Goal: Transaction & Acquisition: Purchase product/service

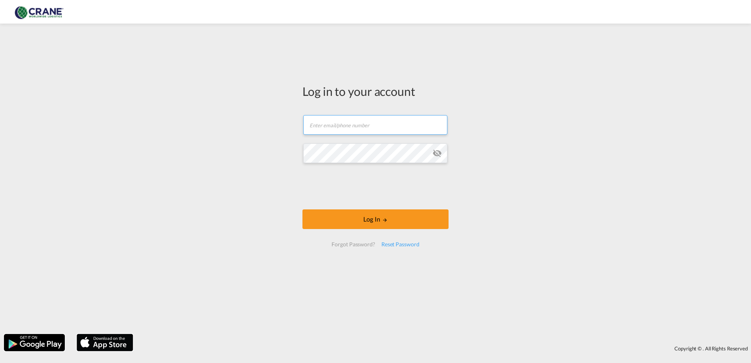
click at [321, 123] on input "text" at bounding box center [375, 125] width 144 height 20
paste input "[EMAIL_ADDRESS][PERSON_NAME][DOMAIN_NAME]"
type input "[EMAIL_ADDRESS][PERSON_NAME][DOMAIN_NAME]"
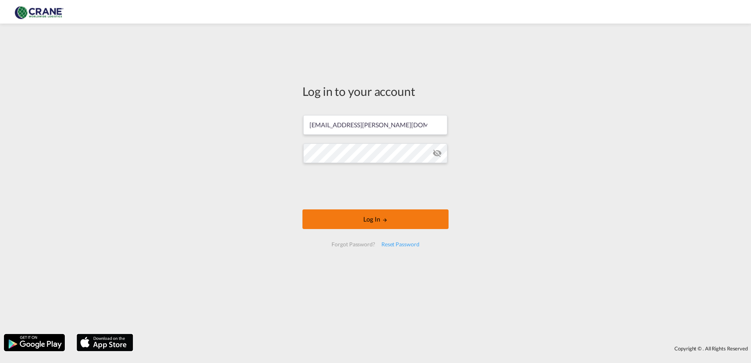
click at [375, 219] on button "Log In" at bounding box center [375, 219] width 146 height 20
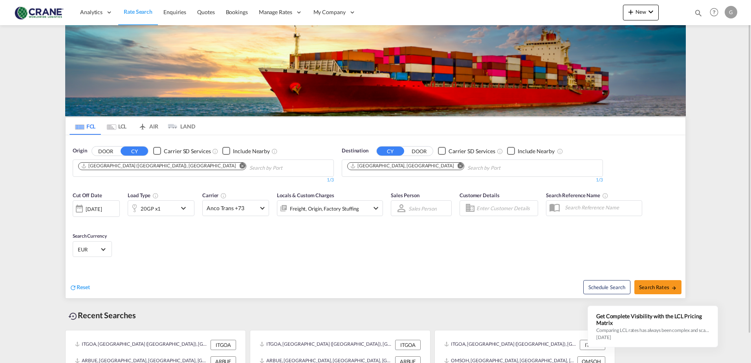
click at [458, 165] on md-icon "Remove" at bounding box center [461, 166] width 6 height 6
click at [368, 168] on body "Analytics Reports Dashboard Rate Search Enquiries Quotes Bookings" at bounding box center [375, 181] width 751 height 363
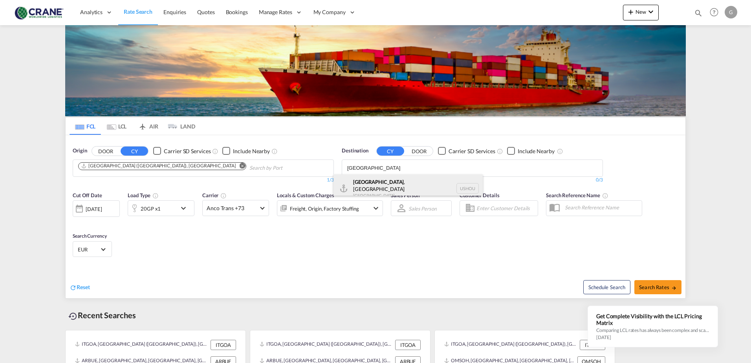
type input "[GEOGRAPHIC_DATA]"
click at [368, 187] on div "[GEOGRAPHIC_DATA] , [GEOGRAPHIC_DATA] [GEOGRAPHIC_DATA] USHOU" at bounding box center [408, 188] width 149 height 28
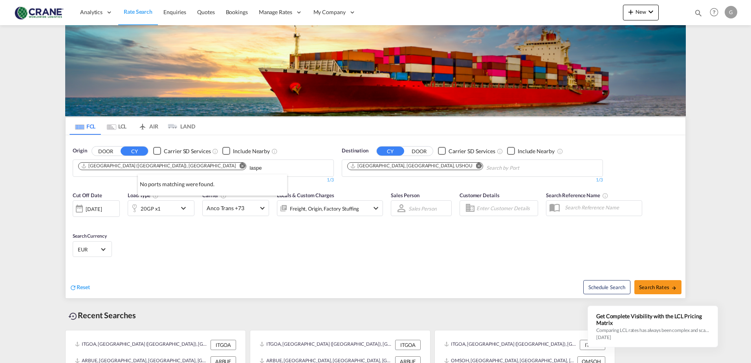
type input "laspe"
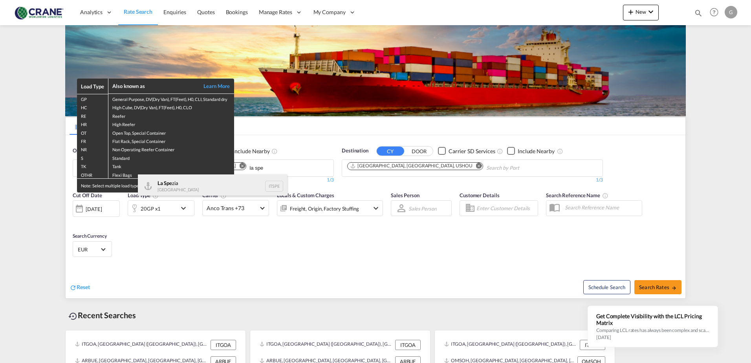
type input "la spe"
click at [160, 188] on div "La Spe zia Italy ITSPE" at bounding box center [212, 186] width 149 height 24
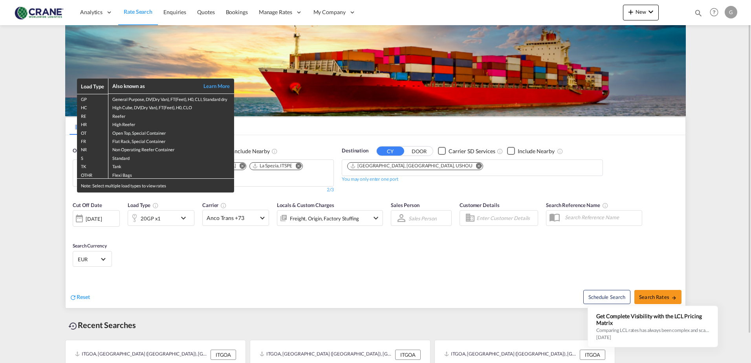
drag, startPoint x: 187, startPoint y: 284, endPoint x: 159, endPoint y: 226, distance: 65.0
click at [184, 277] on div "Load Type Also known as Learn More GP General Purpose, DV(Dry Van), FT(Feet), H…" at bounding box center [375, 181] width 751 height 363
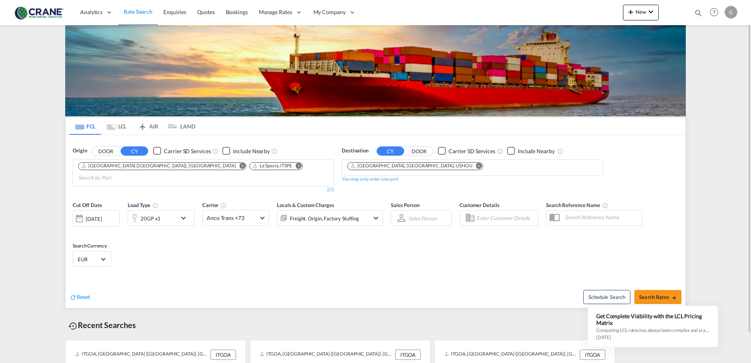
click at [181, 213] on md-icon "icon-chevron-down" at bounding box center [185, 217] width 13 height 9
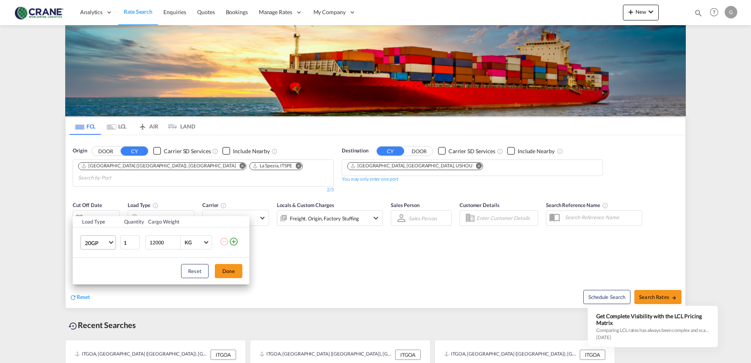
click at [110, 244] on md-select-value "20GP" at bounding box center [99, 242] width 31 height 13
click at [100, 282] on md-option "40HC" at bounding box center [105, 280] width 53 height 19
click at [176, 241] on input "12011" at bounding box center [164, 242] width 31 height 13
drag, startPoint x: 172, startPoint y: 242, endPoint x: 127, endPoint y: 243, distance: 44.4
click at [127, 243] on tr "40HC 1 12011 KG KG" at bounding box center [161, 242] width 177 height 30
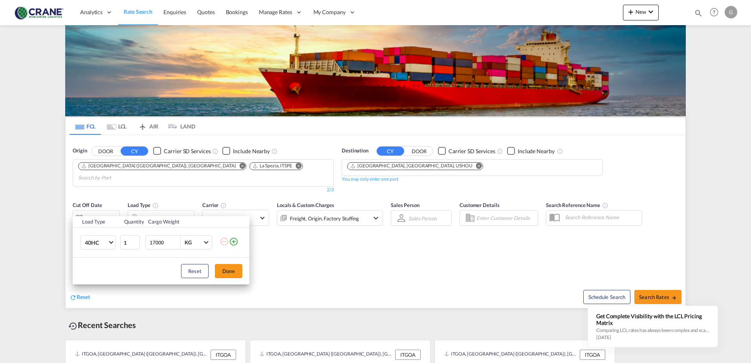
click at [152, 242] on input "17000" at bounding box center [164, 242] width 31 height 13
type input "15000"
click at [225, 270] on button "Done" at bounding box center [228, 271] width 27 height 14
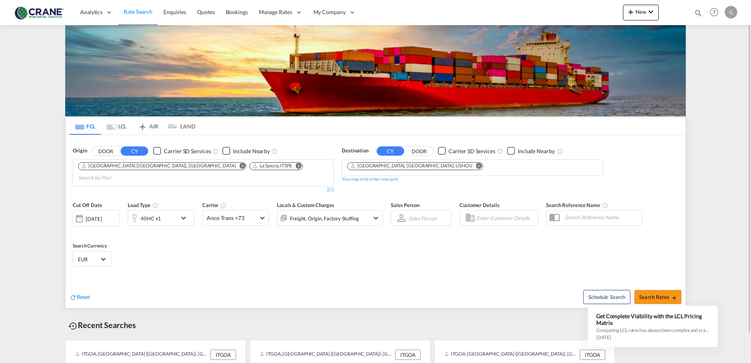
click at [101, 215] on div "[DATE]" at bounding box center [94, 218] width 16 height 7
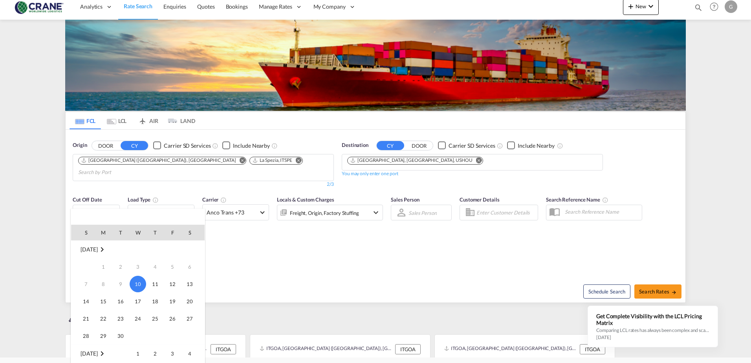
scroll to position [6, 0]
drag, startPoint x: 297, startPoint y: 226, endPoint x: 289, endPoint y: 265, distance: 39.8
drag, startPoint x: 332, startPoint y: 224, endPoint x: 331, endPoint y: 270, distance: 46.0
drag, startPoint x: 147, startPoint y: 255, endPoint x: 150, endPoint y: 290, distance: 34.3
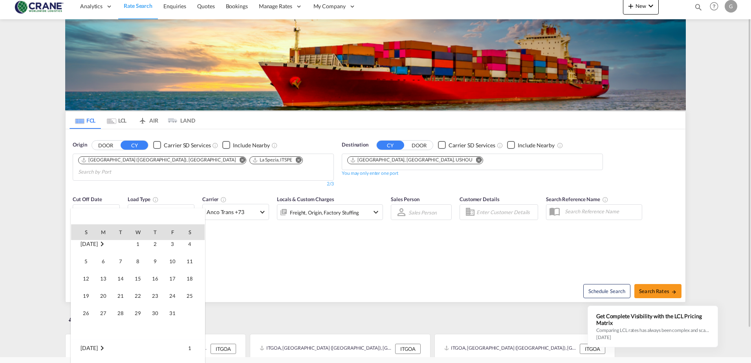
click at [88, 260] on span "5" at bounding box center [86, 261] width 16 height 16
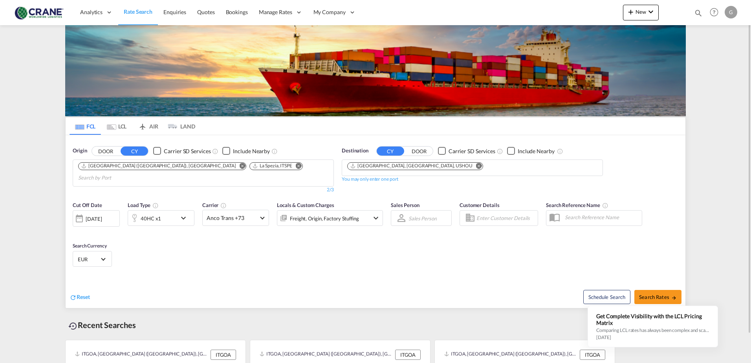
scroll to position [0, 0]
click at [652, 294] on span "Search Rates" at bounding box center [658, 297] width 38 height 6
type input "ITGOA,ITSPE to USHOU / [DATE]"
click at [95, 215] on div "[DATE]" at bounding box center [94, 218] width 16 height 7
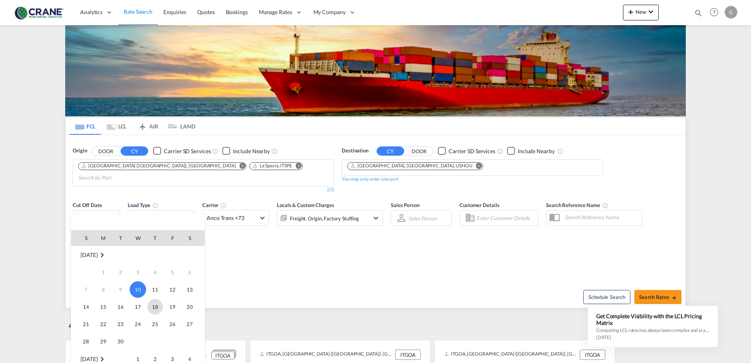
click at [154, 307] on span "18" at bounding box center [155, 307] width 16 height 16
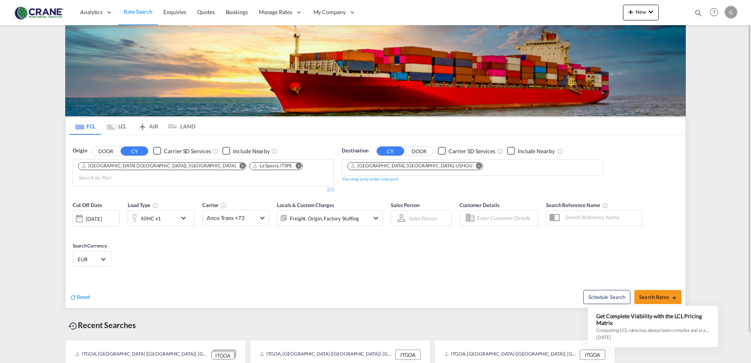
drag, startPoint x: 295, startPoint y: 259, endPoint x: 288, endPoint y: 269, distance: 11.8
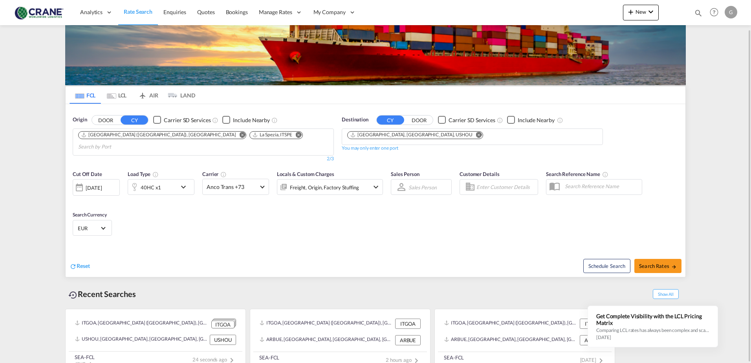
drag, startPoint x: 288, startPoint y: 269, endPoint x: 287, endPoint y: 293, distance: 23.6
click at [508, 181] on input "Enter Customer Details" at bounding box center [506, 187] width 59 height 12
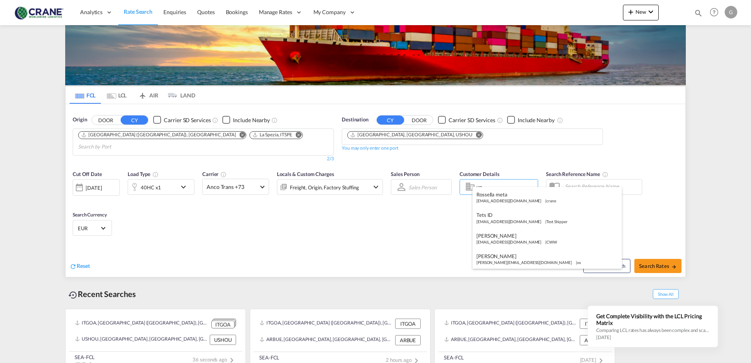
type input "uni"
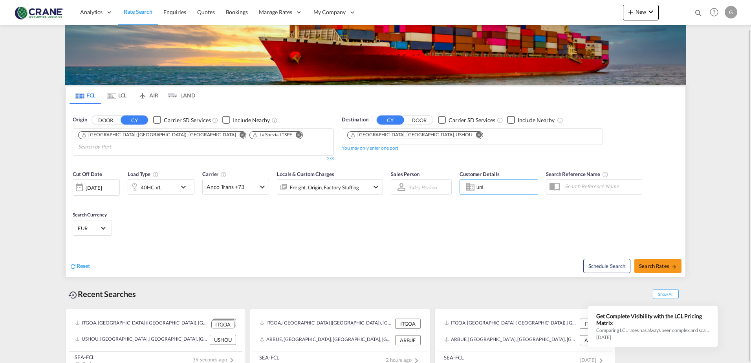
drag, startPoint x: 503, startPoint y: 177, endPoint x: 454, endPoint y: 177, distance: 48.7
click at [454, 177] on div "Cut Off Date [DATE] [DATE] Load Type 40HC x1 Carrier Anco Trans +73 Online Rate…" at bounding box center [376, 204] width 620 height 77
click at [574, 180] on input "text" at bounding box center [601, 186] width 81 height 12
drag, startPoint x: 572, startPoint y: 179, endPoint x: 579, endPoint y: 178, distance: 7.9
click at [579, 180] on input "unb" at bounding box center [601, 186] width 81 height 12
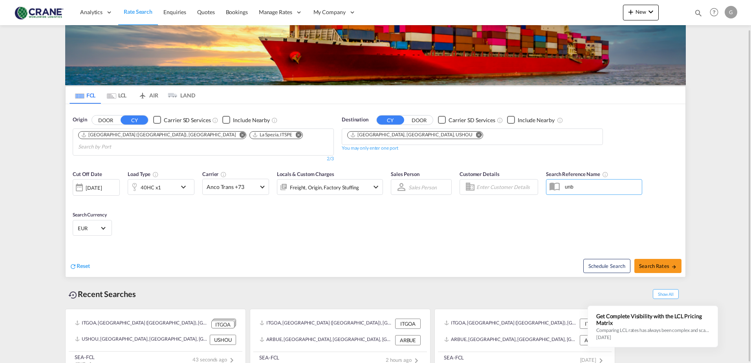
type input "uni"
drag, startPoint x: 580, startPoint y: 178, endPoint x: 543, endPoint y: 178, distance: 36.9
click at [543, 178] on div "Search Reference Name uni" at bounding box center [594, 186] width 104 height 41
click at [648, 263] on span "Search Rates" at bounding box center [658, 266] width 38 height 6
type input "ITGOA,ITSPE to USHOU / [DATE]"
